Goal: Find specific page/section: Find specific page/section

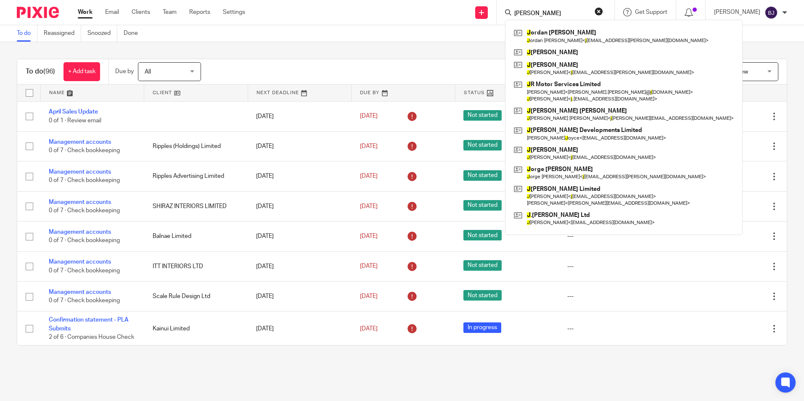
click at [540, 14] on input "[PERSON_NAME]" at bounding box center [551, 14] width 76 height 8
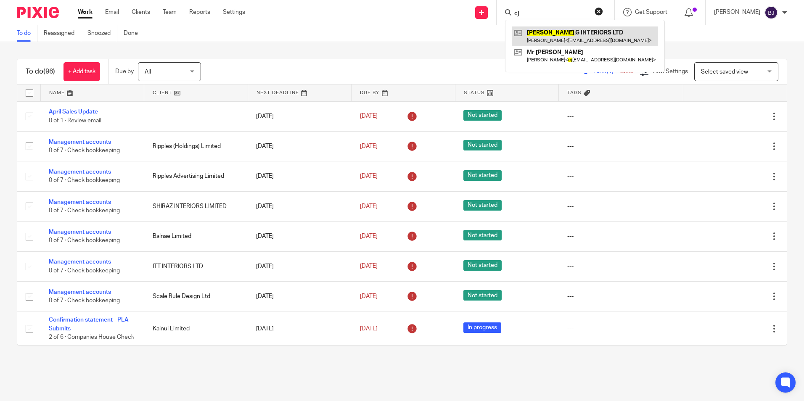
type input "cj"
click at [555, 31] on link at bounding box center [585, 35] width 146 height 19
